Goal: Find contact information: Find contact information

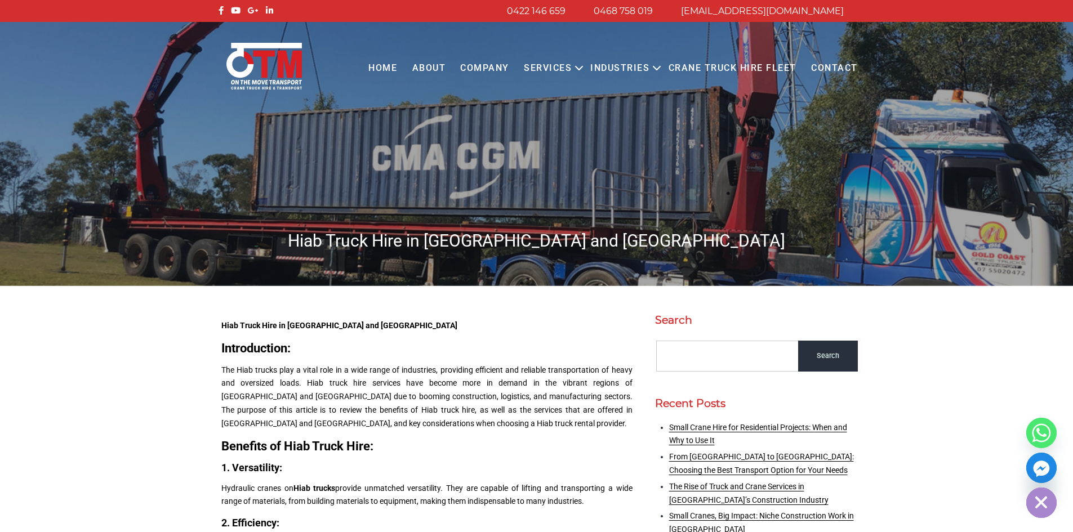
click at [840, 68] on link "Contact" at bounding box center [834, 68] width 61 height 31
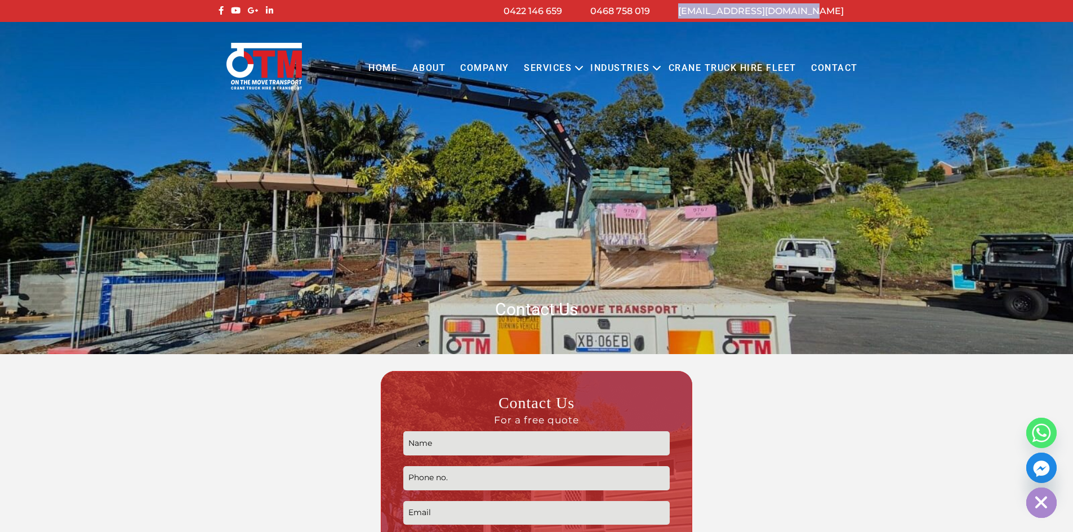
drag, startPoint x: 847, startPoint y: 13, endPoint x: 718, endPoint y: 18, distance: 129.1
click at [718, 18] on li "[EMAIL_ADDRESS][DOMAIN_NAME]" at bounding box center [761, 10] width 194 height 15
copy link "[EMAIL_ADDRESS][DOMAIN_NAME]"
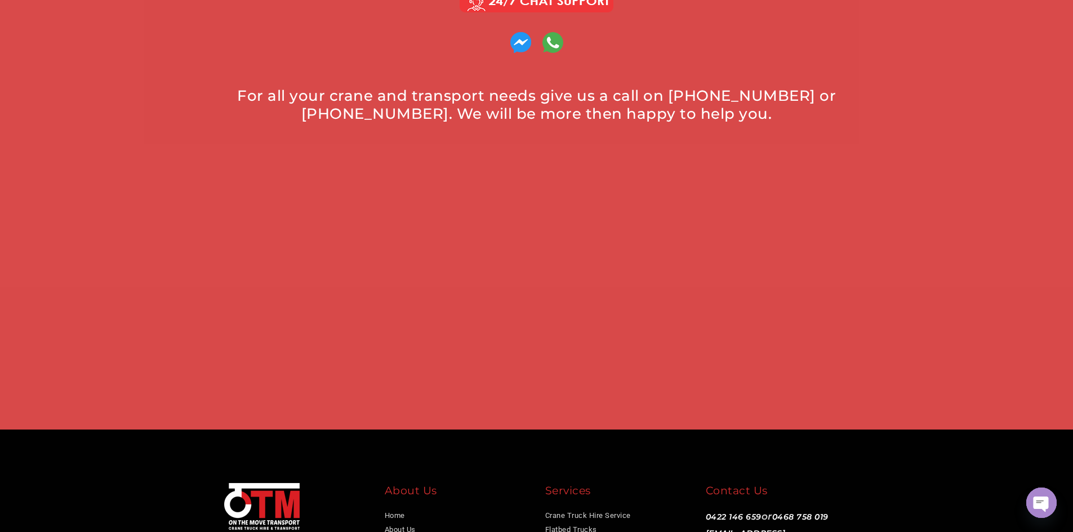
scroll to position [684, 0]
